Goal: Information Seeking & Learning: Learn about a topic

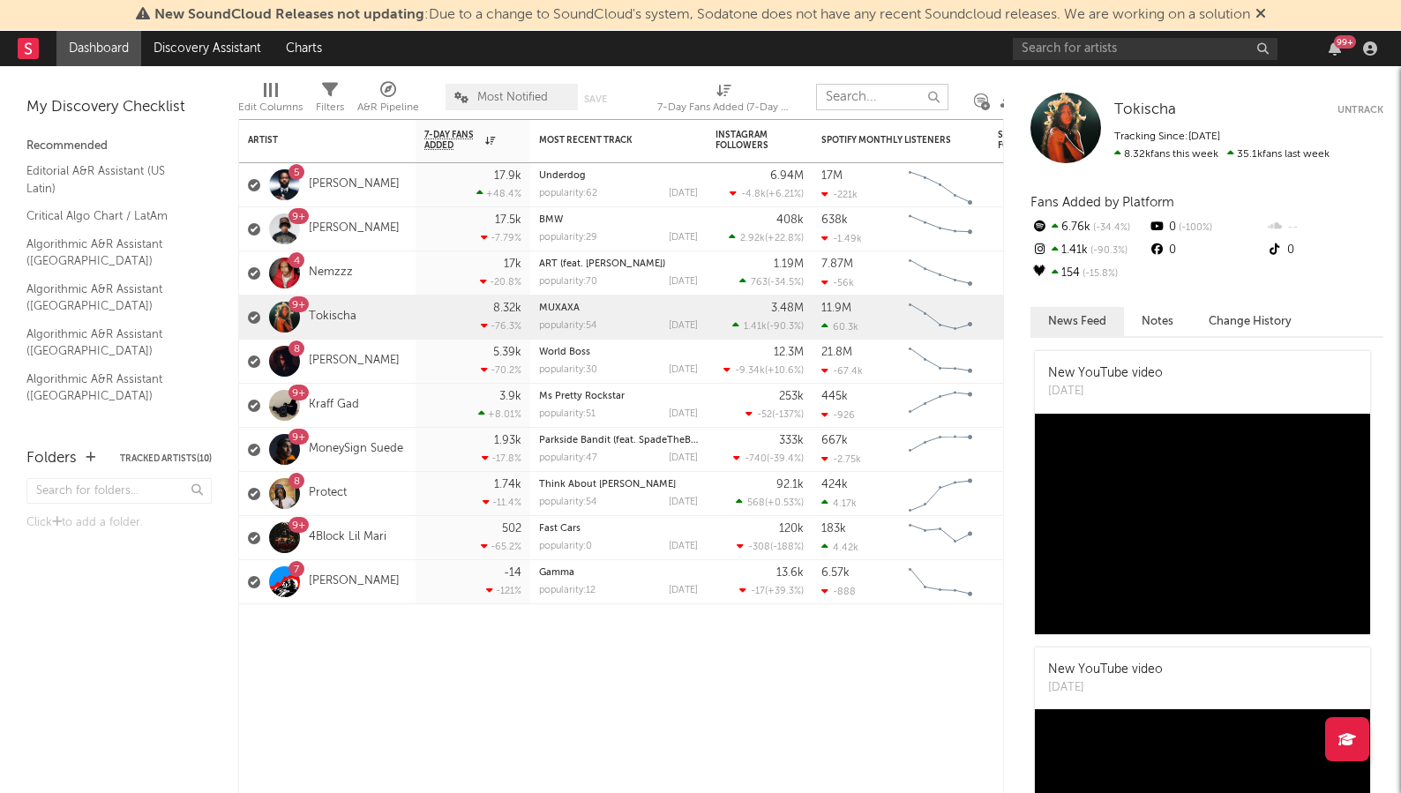
click at [864, 94] on input "text" at bounding box center [882, 97] width 132 height 26
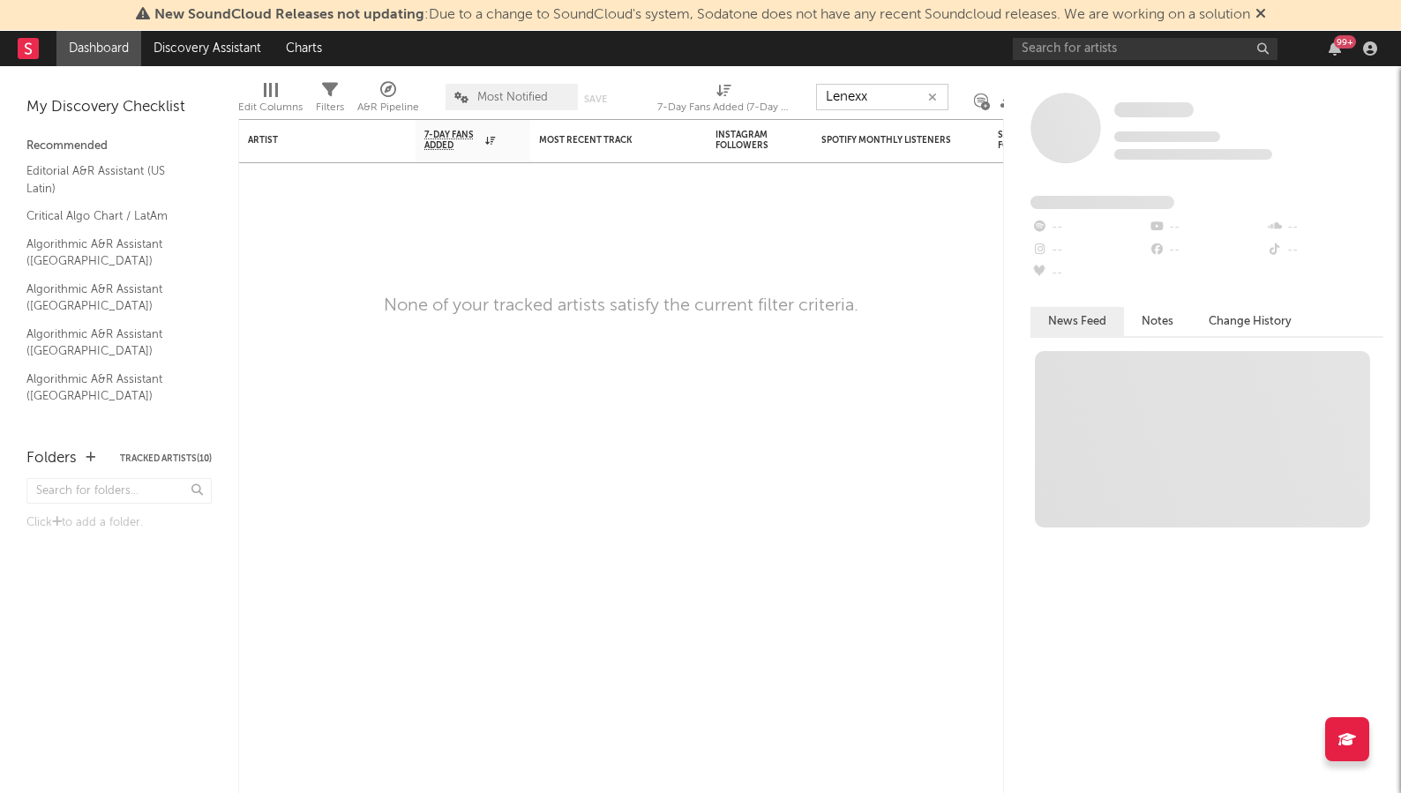
type input "Lenexx"
click at [1081, 48] on input "text" at bounding box center [1145, 49] width 265 height 22
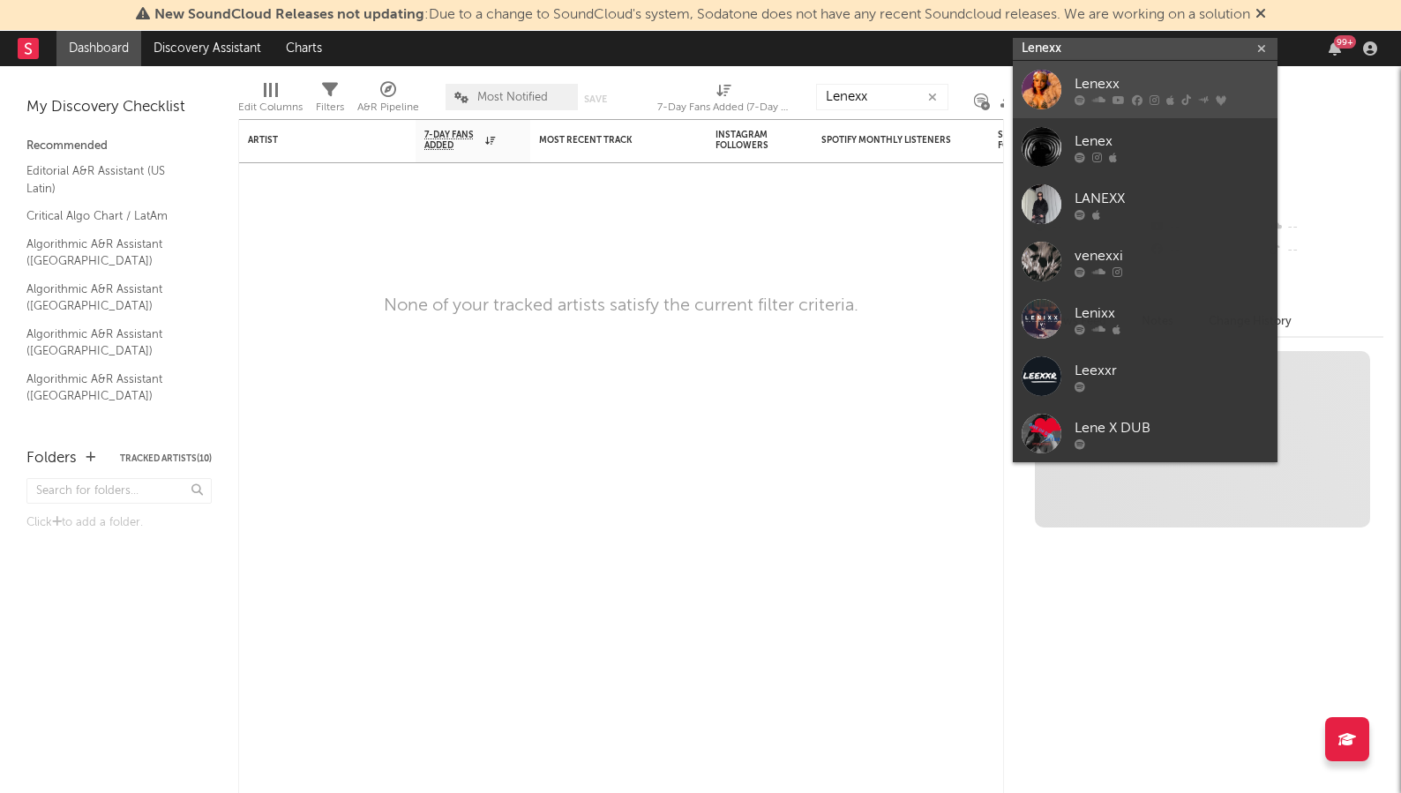
type input "Lenexx"
click at [1151, 92] on div "Lenexx" at bounding box center [1172, 83] width 194 height 21
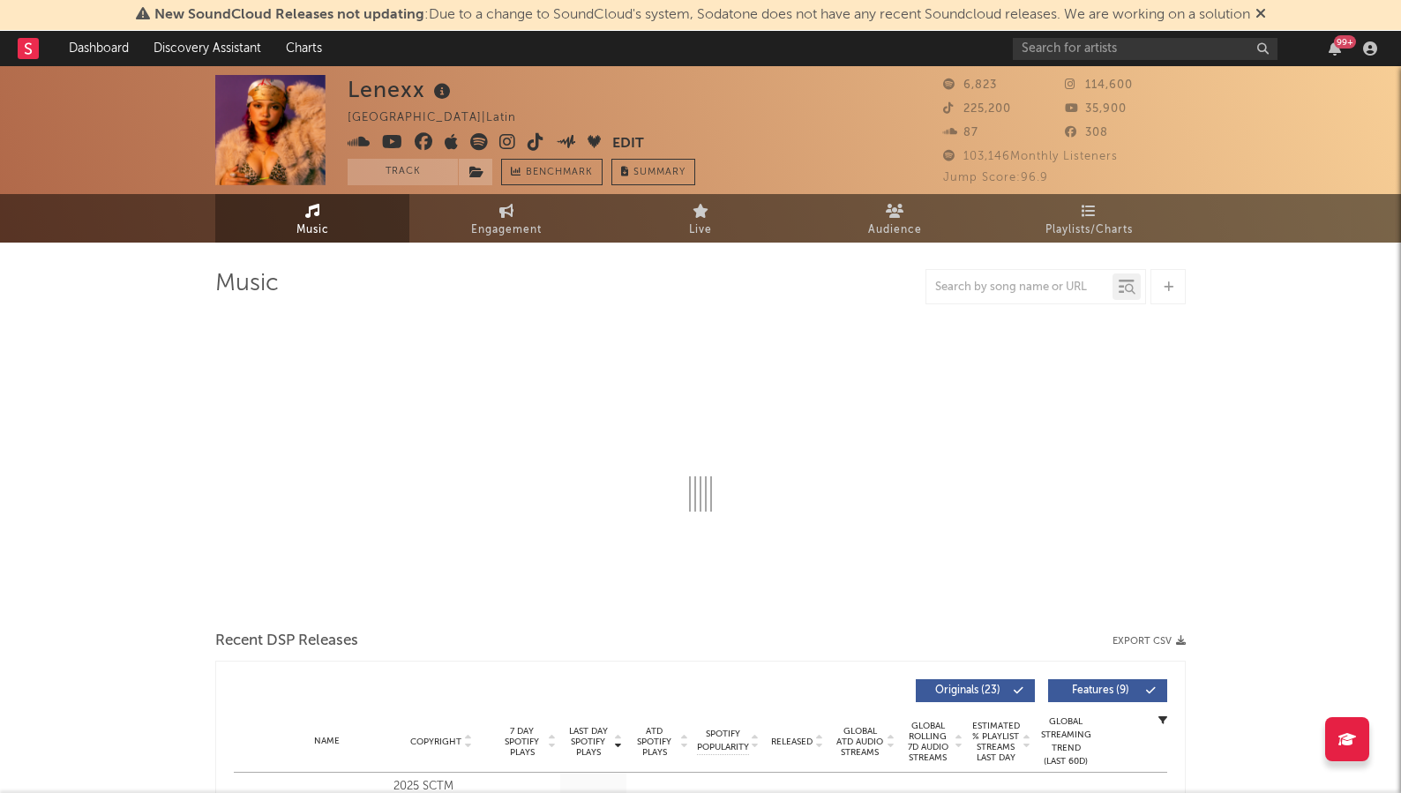
select select "1w"
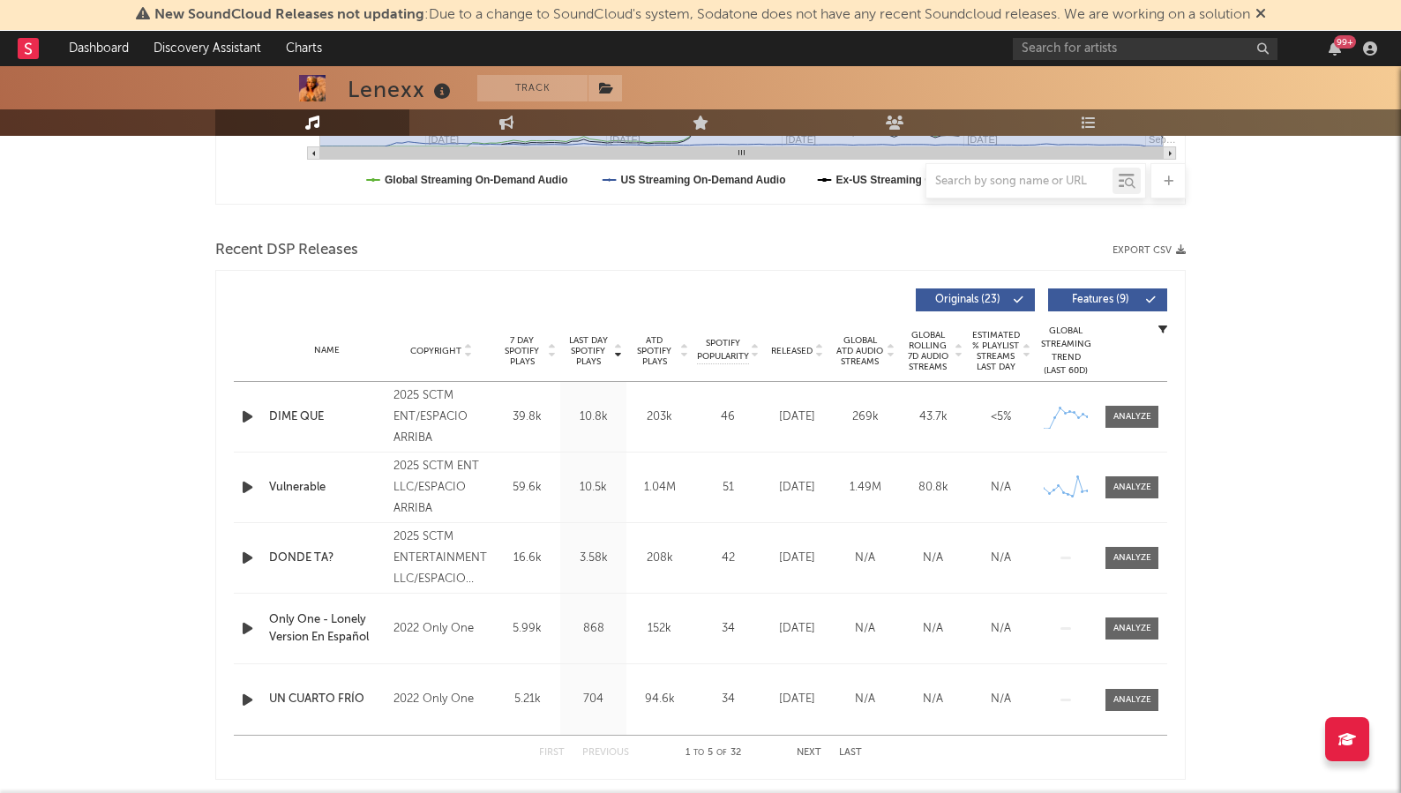
scroll to position [532, 0]
click at [863, 355] on span "Global ATD Audio Streams" at bounding box center [860, 350] width 49 height 32
click at [658, 340] on span "ATD Spotify Plays" at bounding box center [654, 350] width 47 height 32
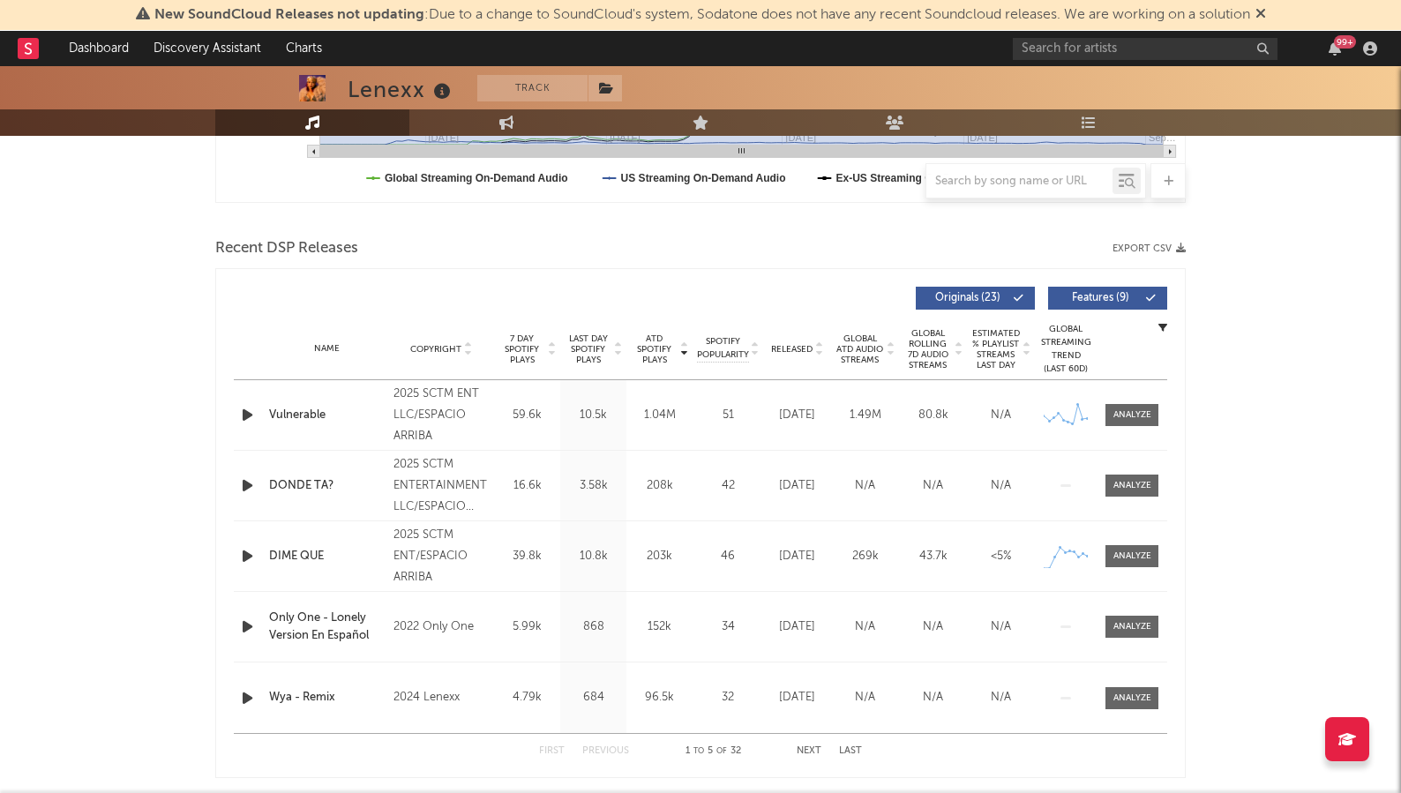
click at [870, 354] on span "Global ATD Audio Streams" at bounding box center [860, 350] width 49 height 32
